Goal: Task Accomplishment & Management: Complete application form

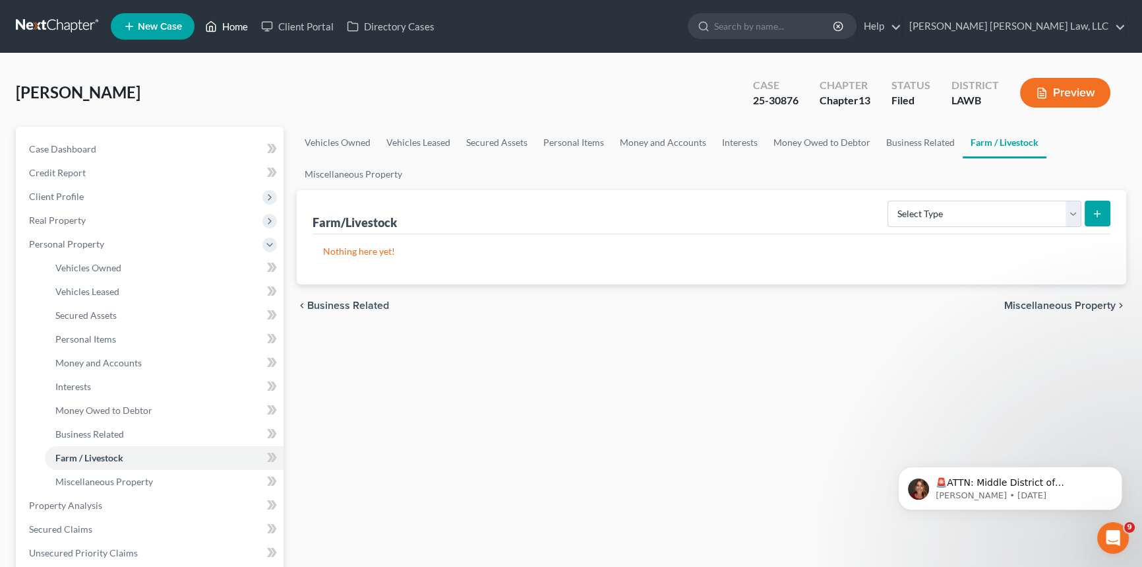
click at [235, 24] on link "Home" at bounding box center [227, 27] width 56 height 24
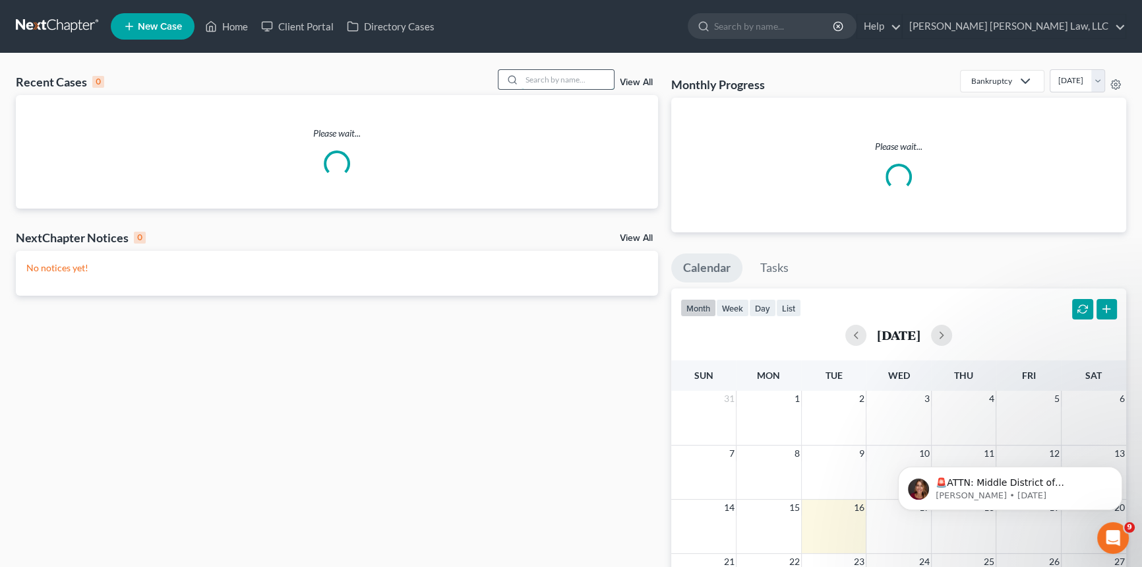
click at [569, 79] on input "search" at bounding box center [568, 79] width 92 height 19
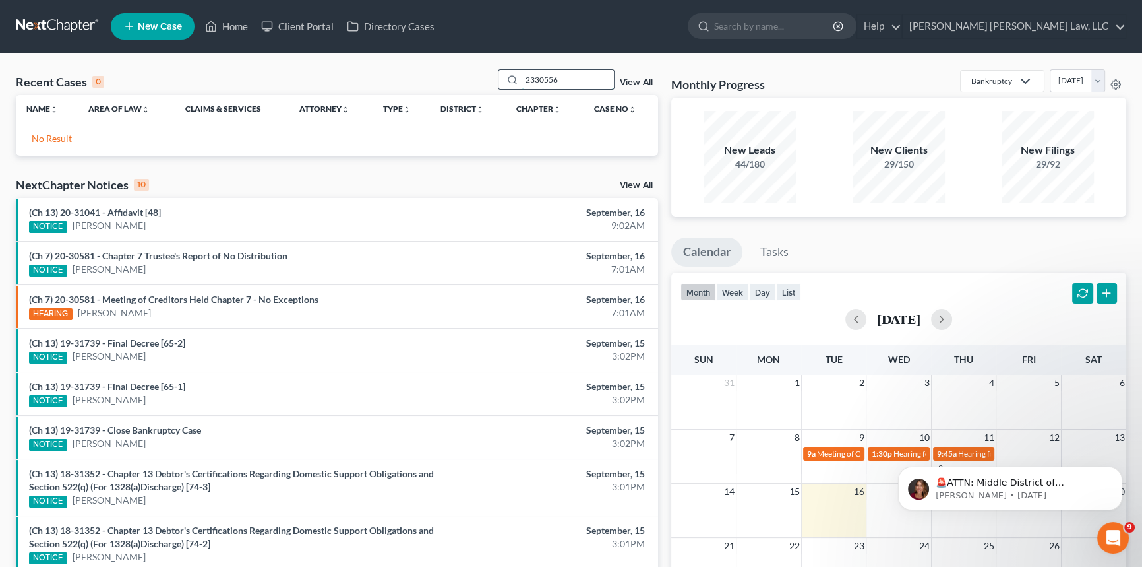
click at [530, 80] on input "2330556" at bounding box center [568, 79] width 92 height 19
click at [533, 79] on input "2330556" at bounding box center [568, 79] width 92 height 19
type input "23-30556"
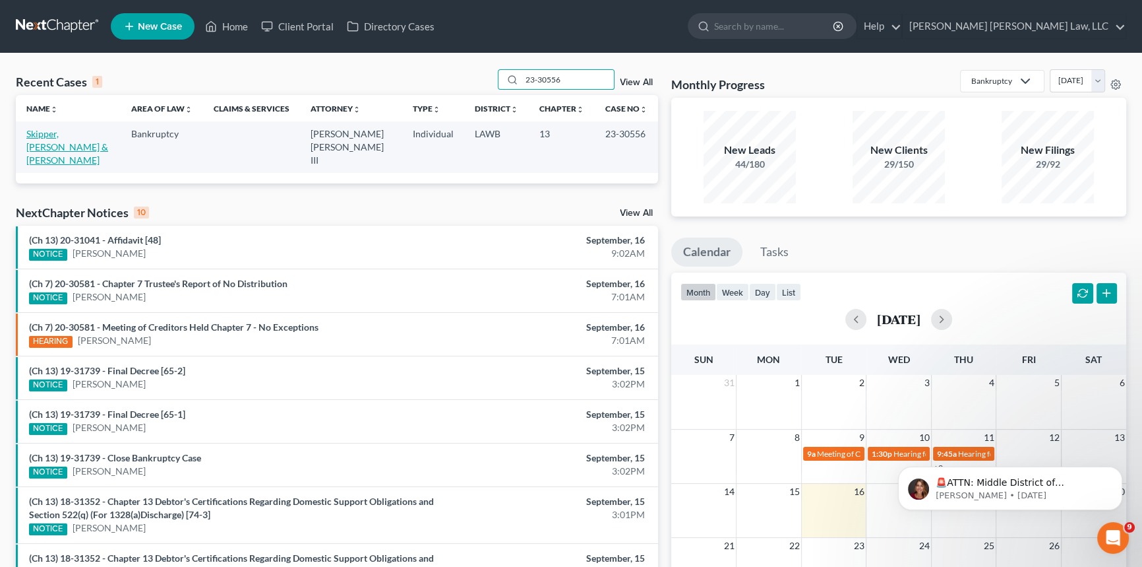
click at [80, 135] on link "Skipper, [PERSON_NAME] & [PERSON_NAME]" at bounding box center [67, 147] width 82 height 38
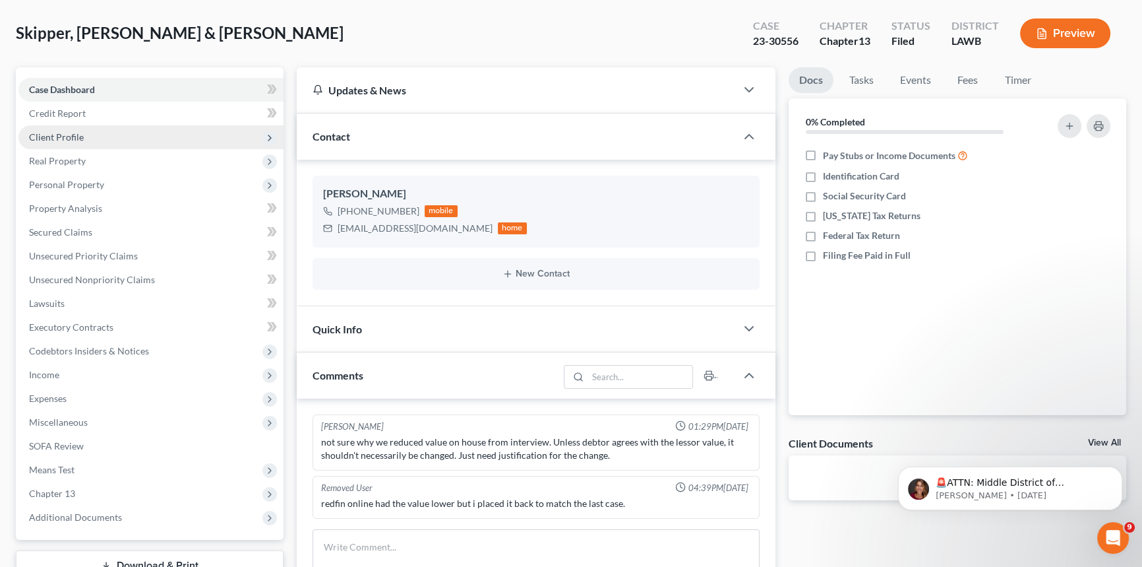
scroll to position [179, 0]
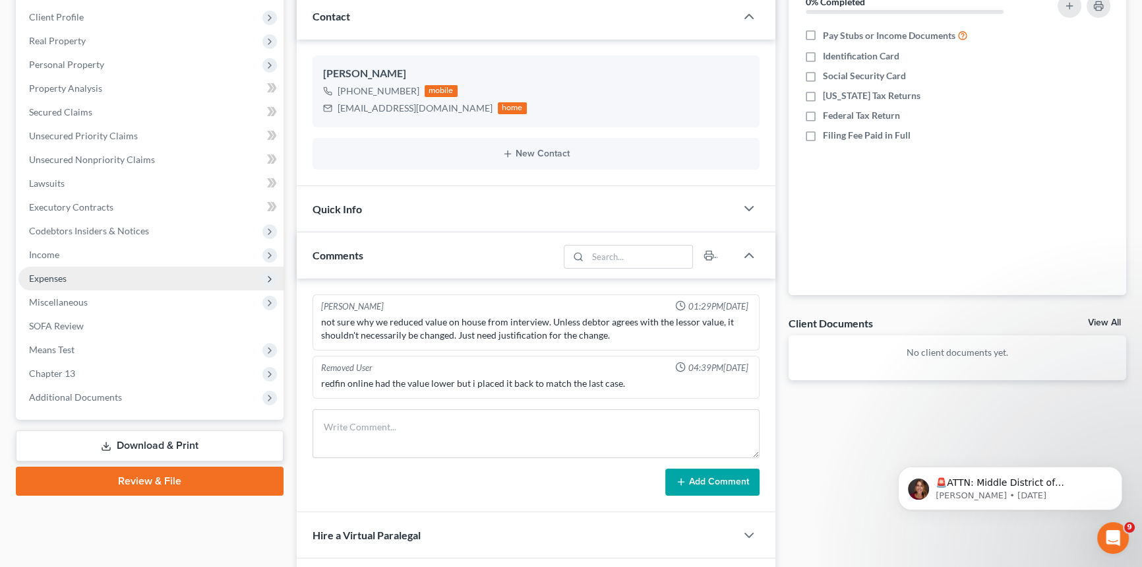
click at [53, 282] on span "Expenses" at bounding box center [150, 278] width 265 height 24
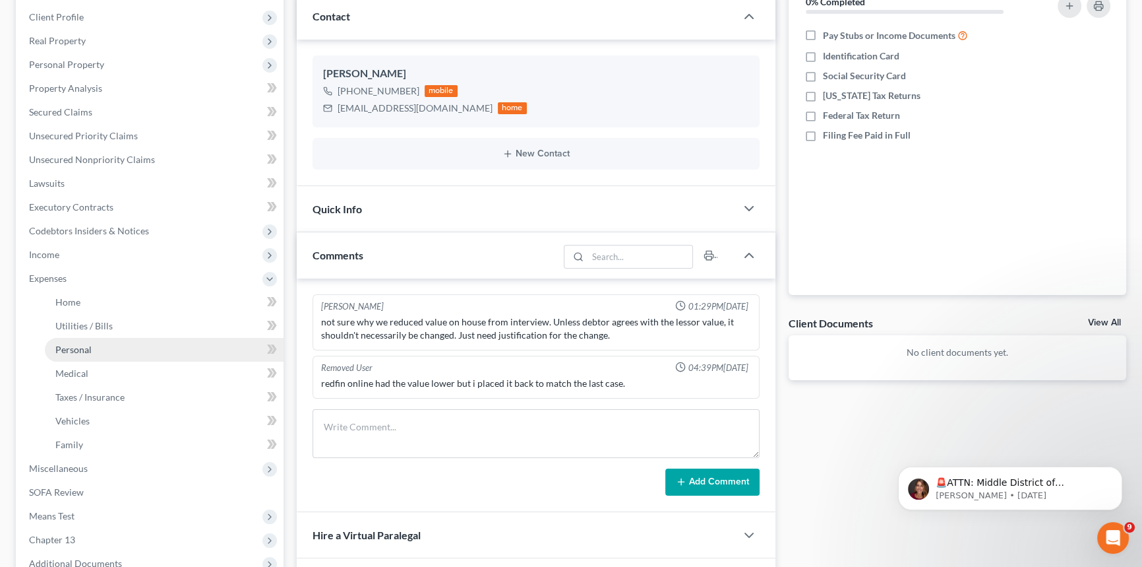
click at [78, 344] on span "Personal" at bounding box center [73, 349] width 36 height 11
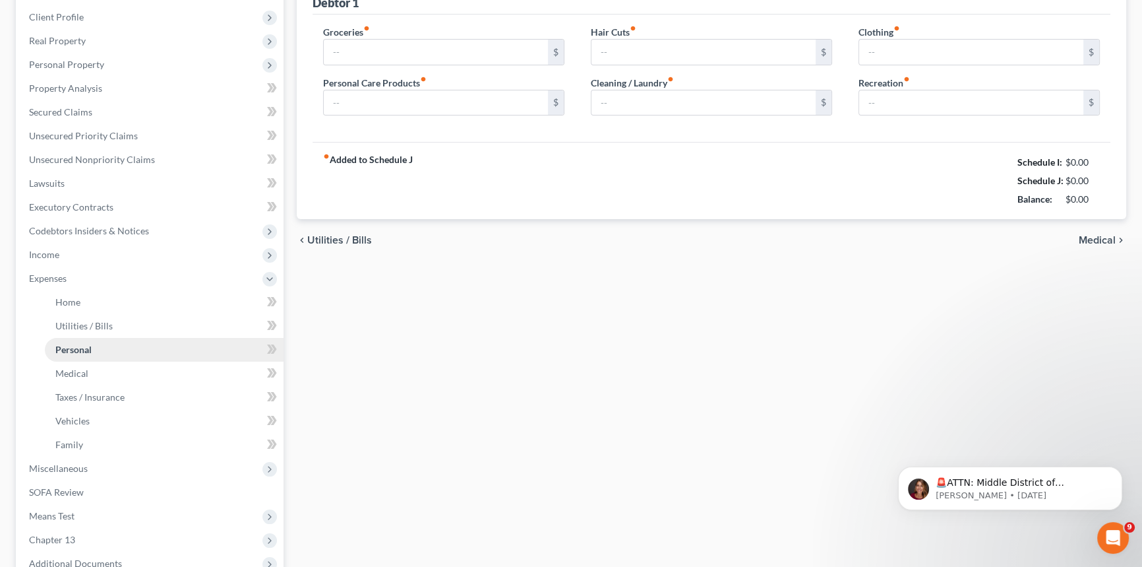
scroll to position [42, 0]
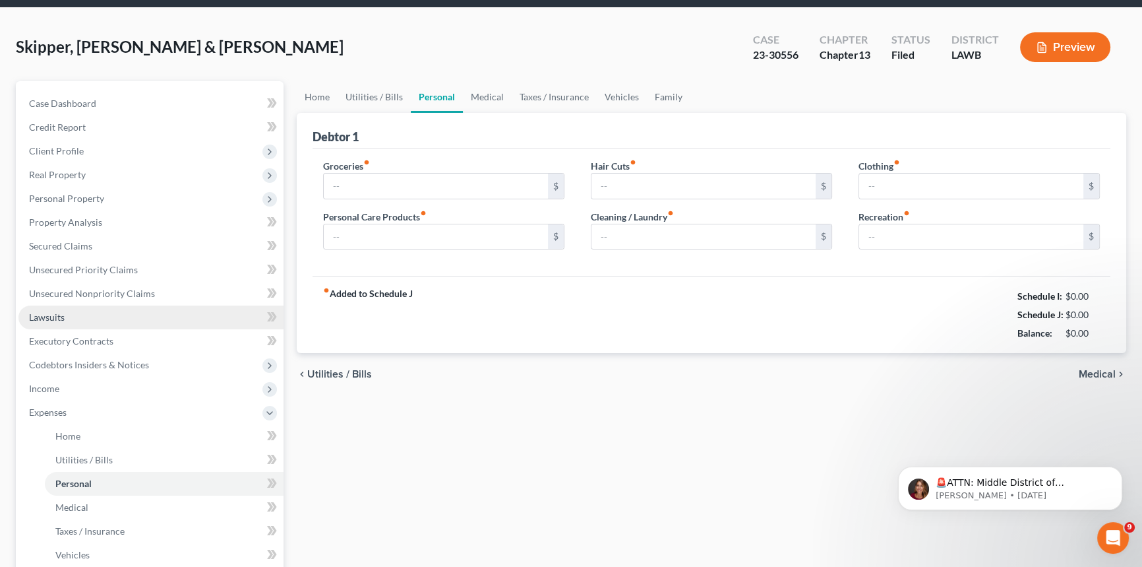
type input "1,005.00"
type input "80.00"
type input "0.00"
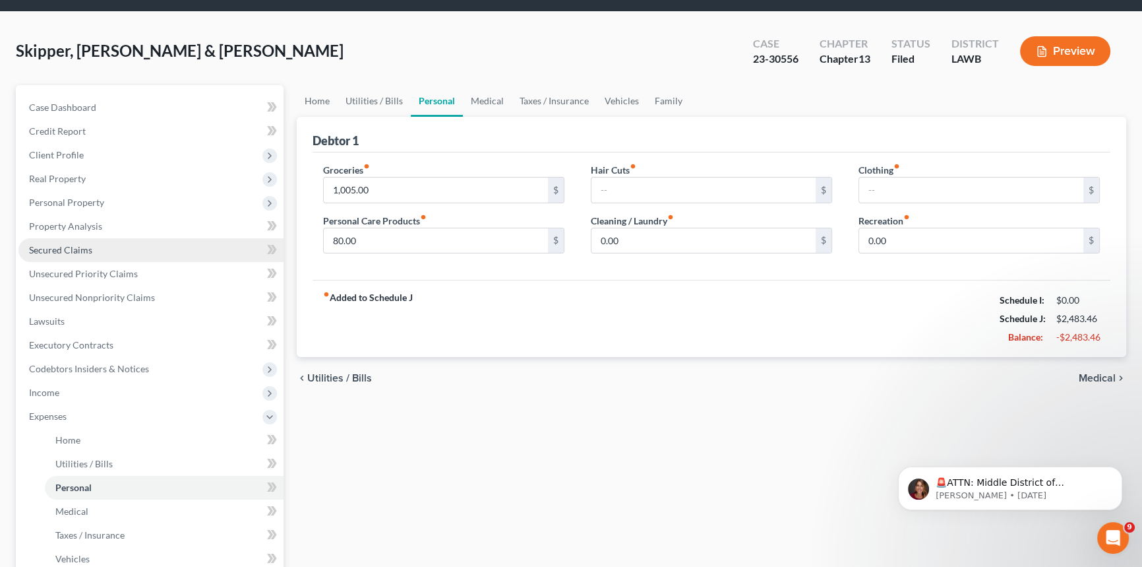
scroll to position [0, 0]
